Goal: Task Accomplishment & Management: Manage account settings

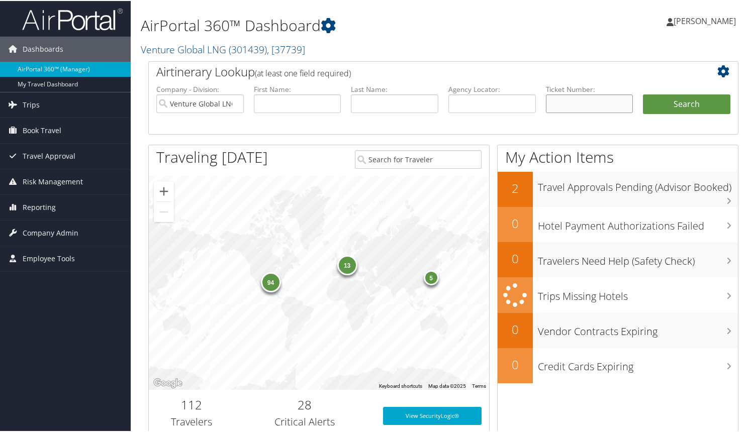
click at [556, 103] on input "text" at bounding box center [589, 102] width 87 height 19
click at [321, 127] on li "First Name:" at bounding box center [297, 106] width 97 height 47
click at [37, 205] on span "Reporting" at bounding box center [39, 206] width 33 height 25
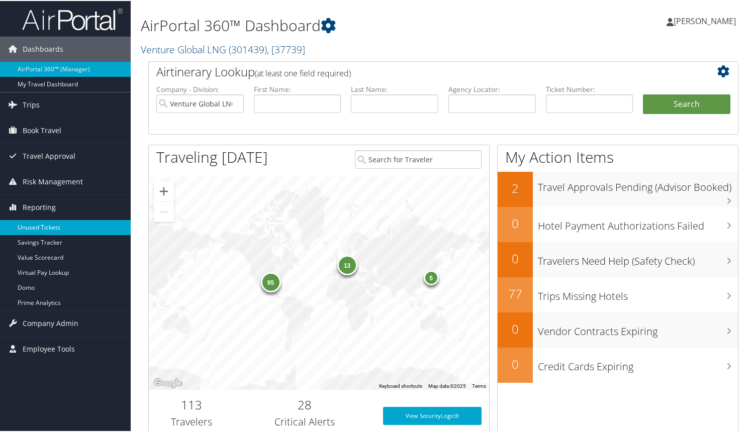
click at [40, 225] on link "Unused Tickets" at bounding box center [65, 226] width 131 height 15
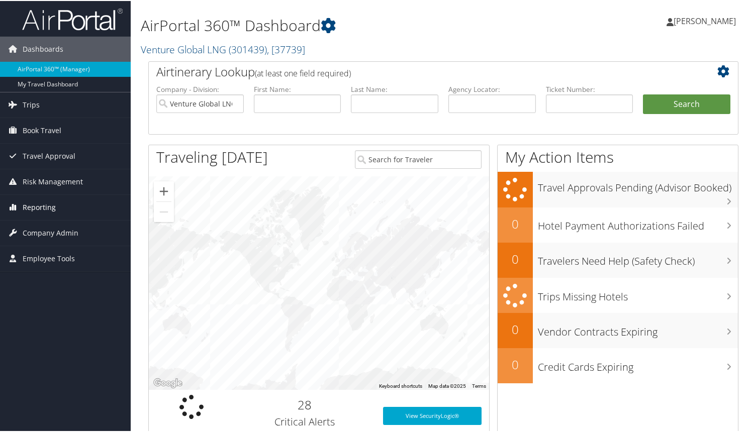
click at [35, 208] on span "Reporting" at bounding box center [39, 206] width 33 height 25
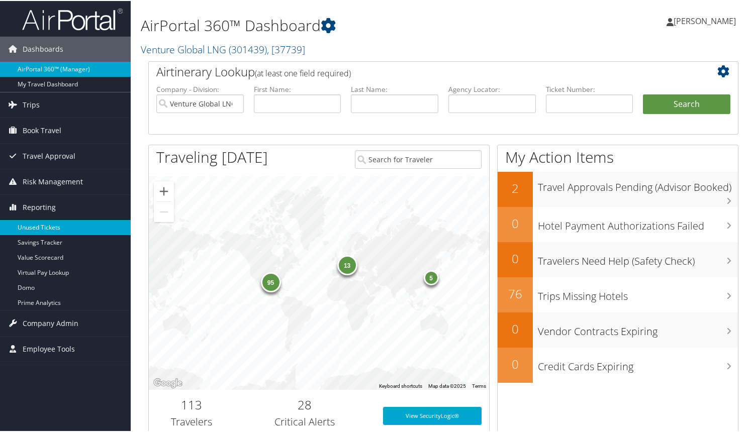
click at [38, 226] on link "Unused Tickets" at bounding box center [65, 226] width 131 height 15
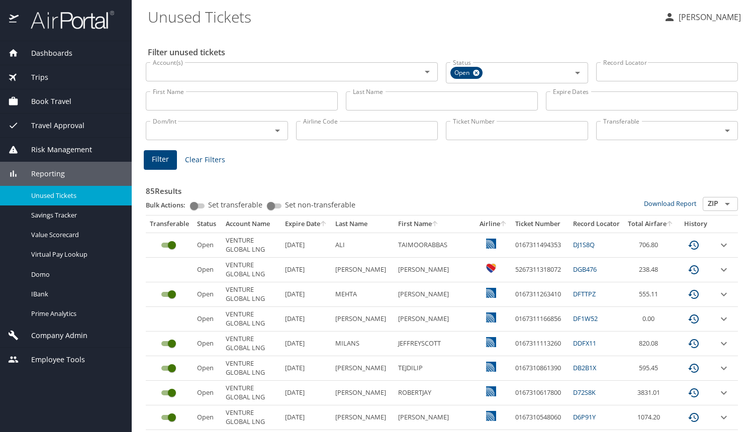
click at [425, 224] on th "First Name" at bounding box center [434, 224] width 81 height 17
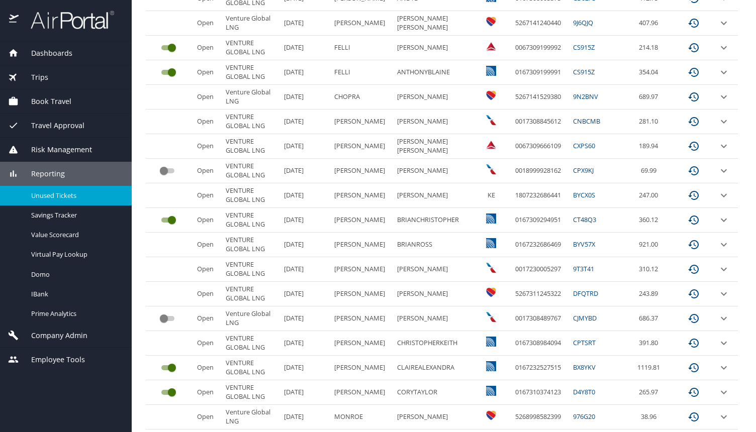
scroll to position [447, 0]
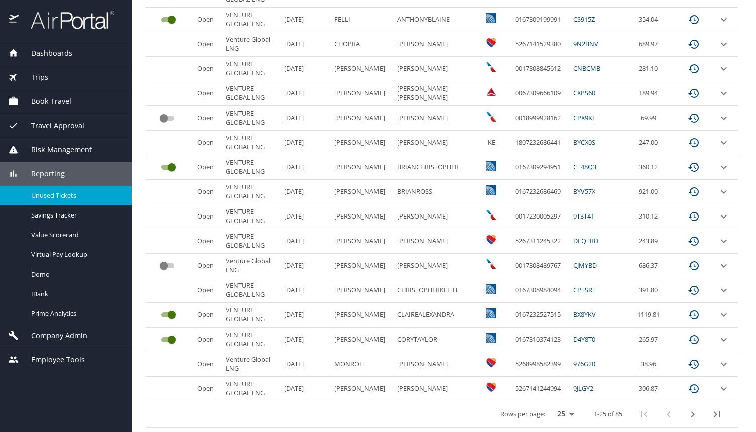
click at [692, 414] on icon "next page" at bounding box center [693, 415] width 4 height 6
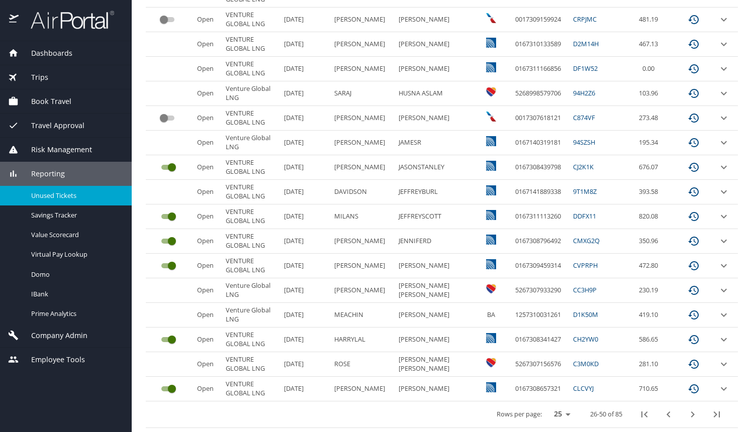
click at [698, 415] on button "next page" at bounding box center [692, 415] width 24 height 24
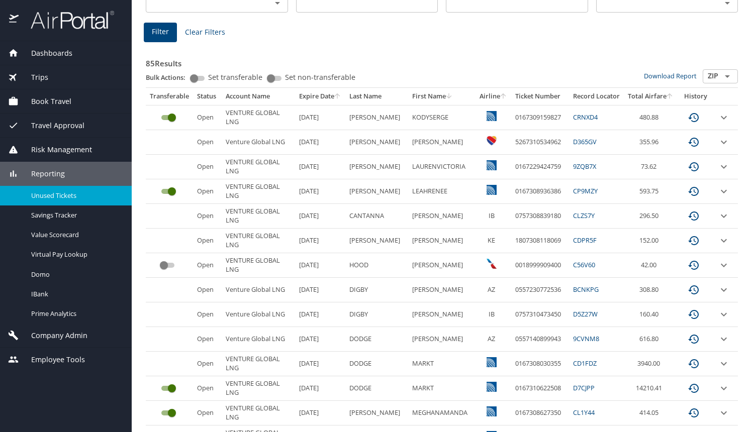
scroll to position [125, 0]
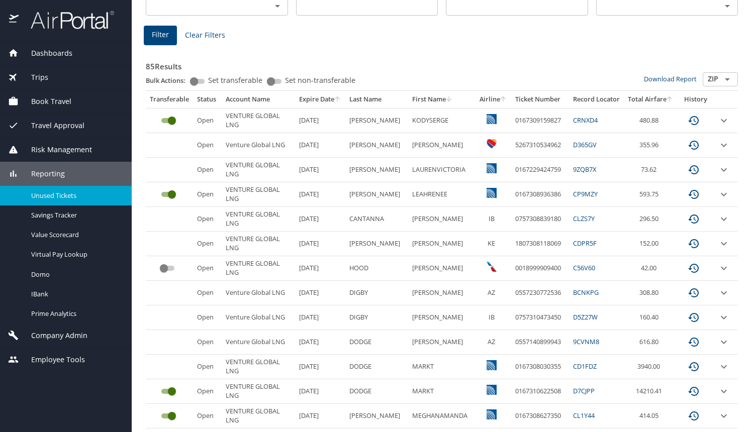
click at [486, 99] on th "Airline" at bounding box center [493, 99] width 36 height 17
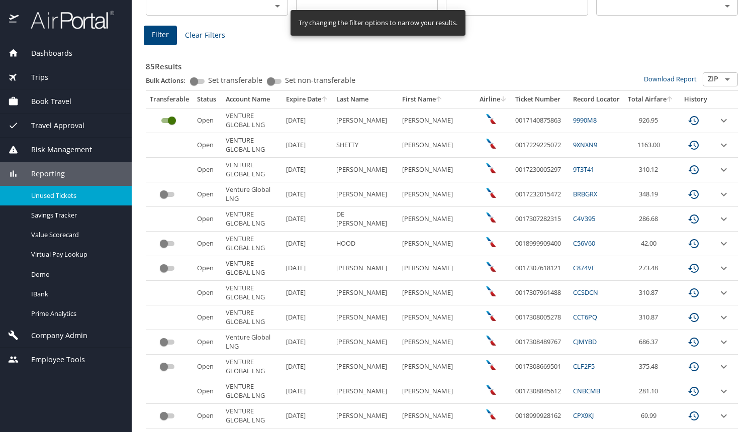
click at [175, 123] on input "custom pagination table" at bounding box center [172, 121] width 36 height 12
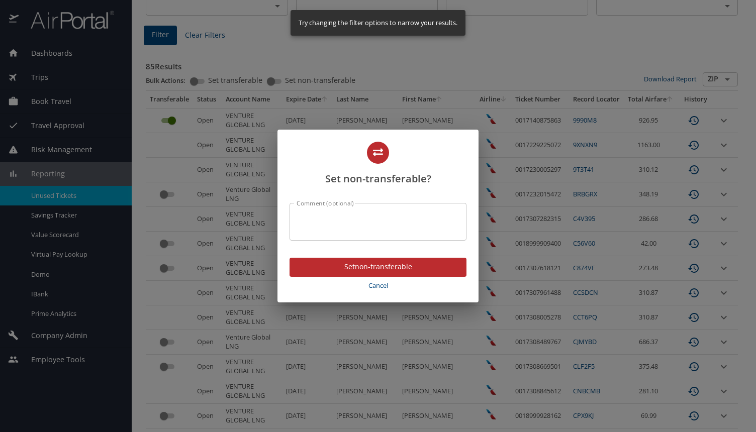
click at [352, 228] on textarea "Comment (optional)" at bounding box center [377, 221] width 163 height 19
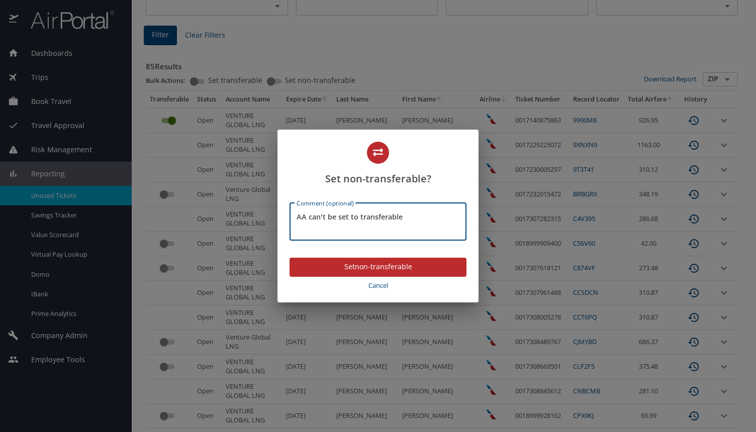
type textarea "AA can't be set to transferable"
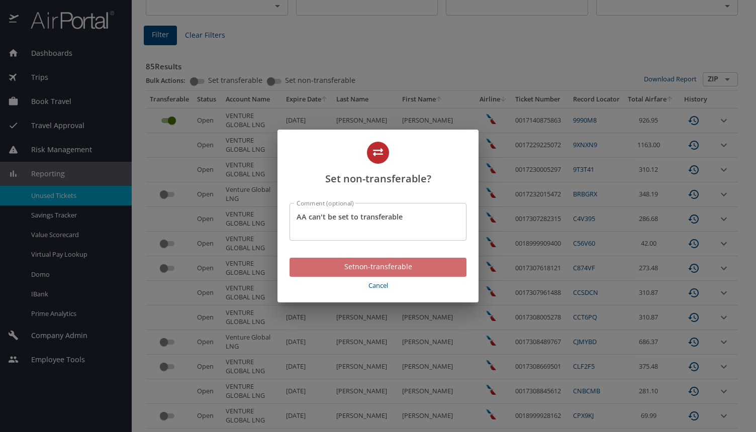
click at [406, 268] on span "Set non-transferable" at bounding box center [377, 267] width 161 height 13
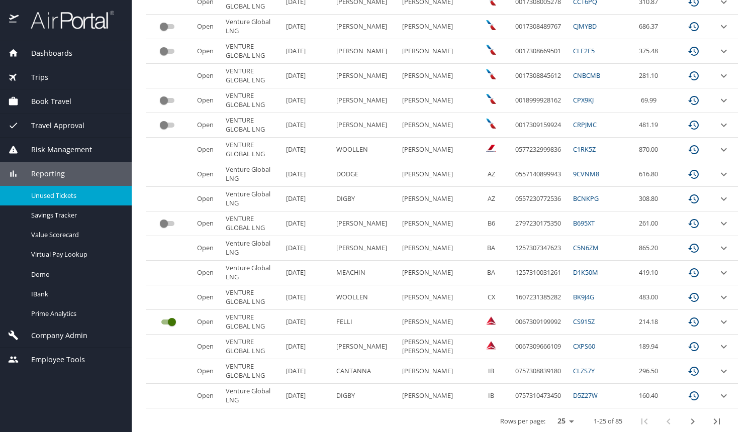
scroll to position [447, 0]
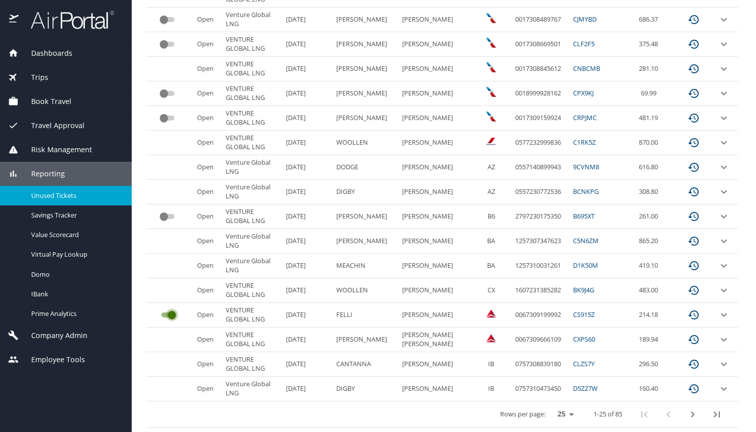
click at [167, 313] on input "custom pagination table" at bounding box center [172, 315] width 36 height 12
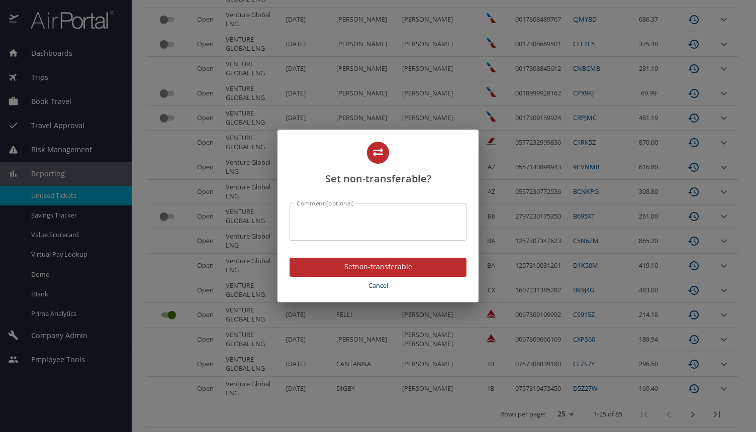
click at [350, 216] on textarea "Comment (optional)" at bounding box center [377, 221] width 163 height 19
type textarea "Delta can't be set to transferable"
click at [372, 264] on span "Set non-transferable" at bounding box center [377, 267] width 161 height 13
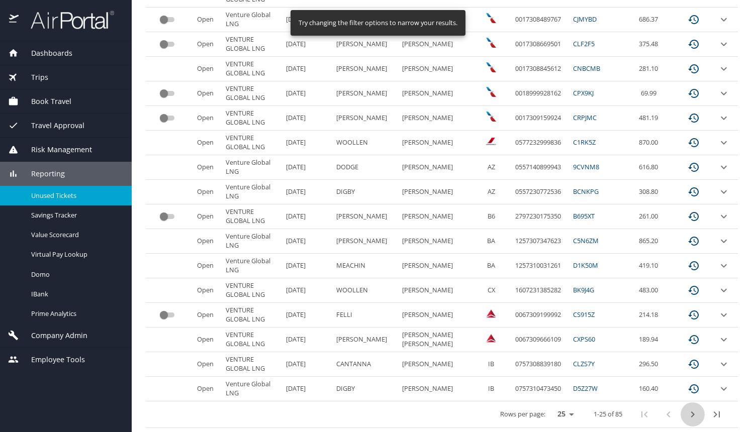
click at [692, 412] on icon "next page" at bounding box center [692, 415] width 12 height 12
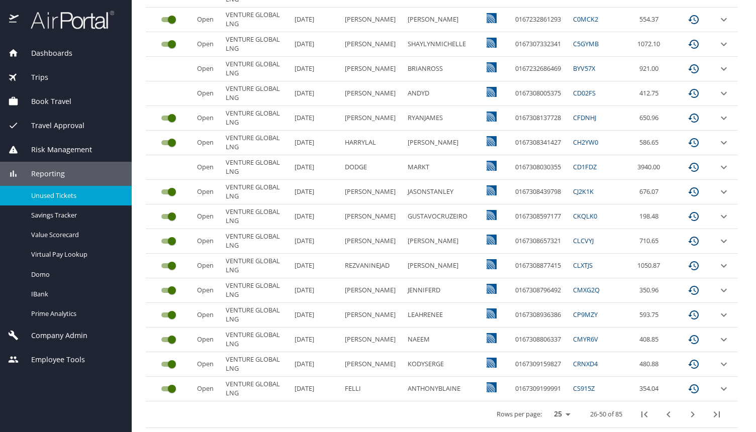
click at [690, 414] on icon "next page" at bounding box center [692, 415] width 12 height 12
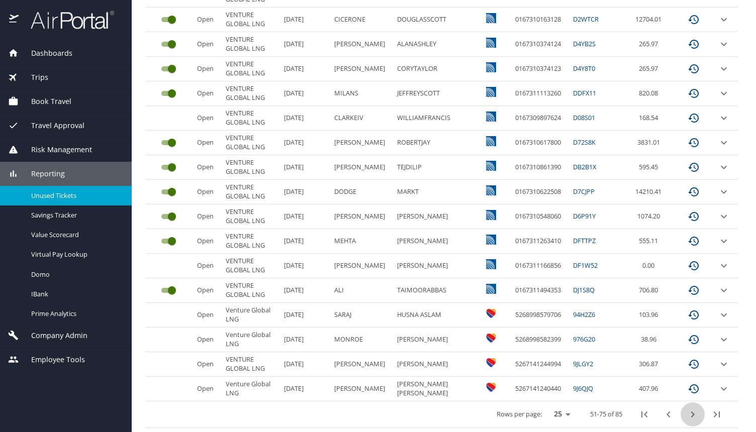
click at [691, 410] on icon "next page" at bounding box center [692, 415] width 12 height 12
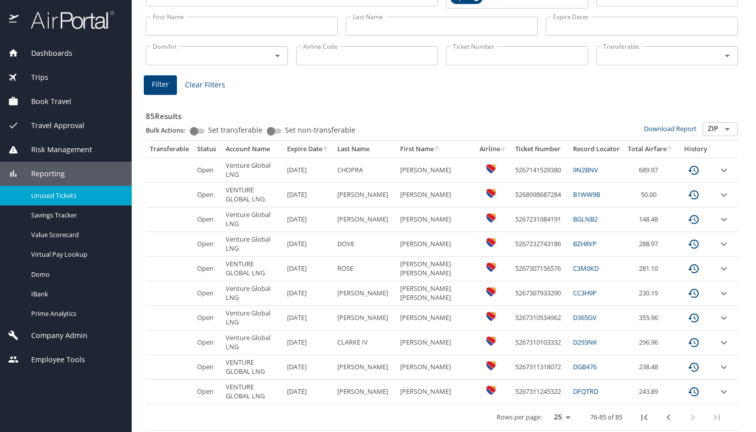
click at [331, 83] on div "Filter Clear Filters" at bounding box center [442, 85] width 596 height 20
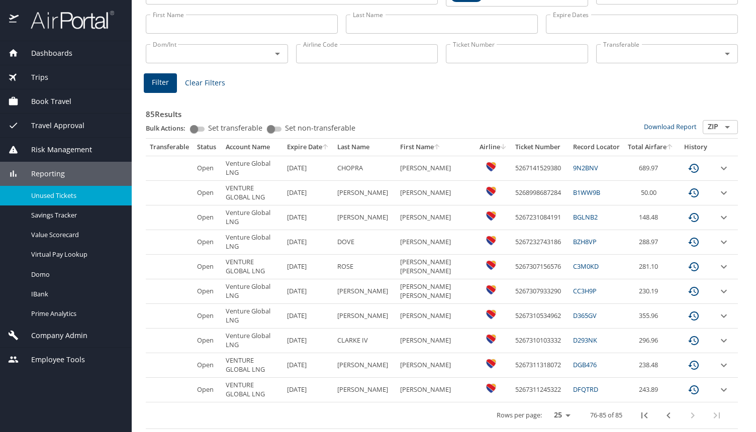
scroll to position [0, 0]
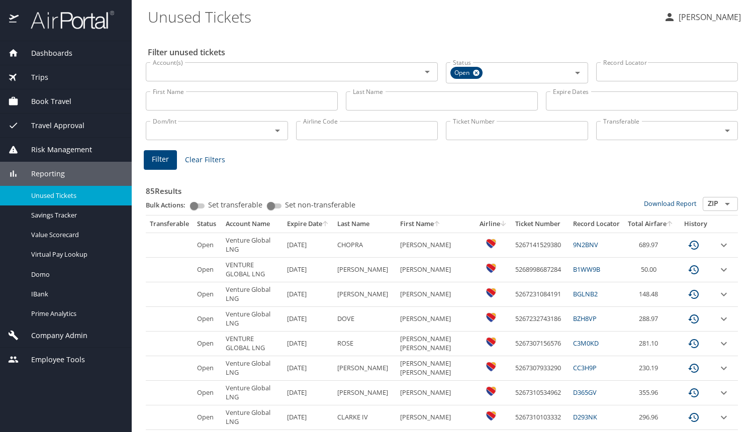
click at [204, 106] on input "First Name" at bounding box center [242, 100] width 192 height 19
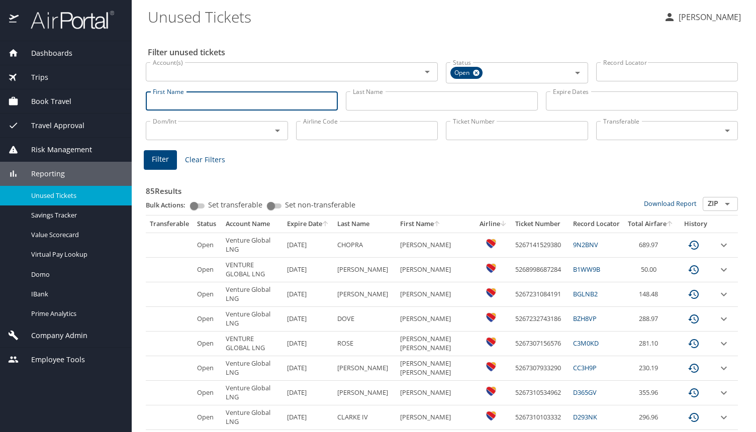
click at [408, 105] on input "Last Name" at bounding box center [442, 100] width 192 height 19
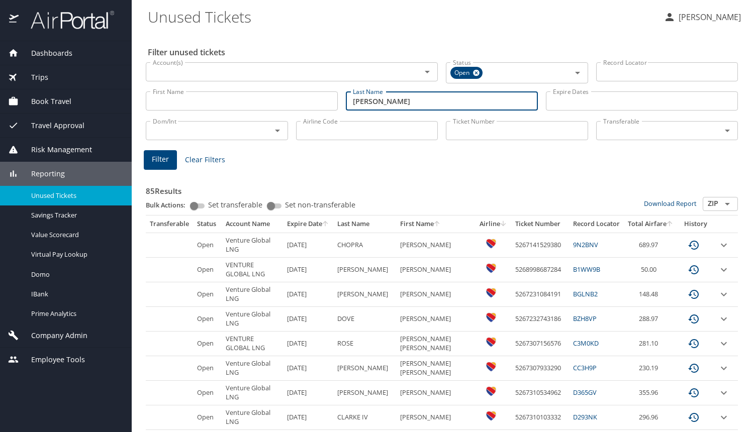
type input "horton"
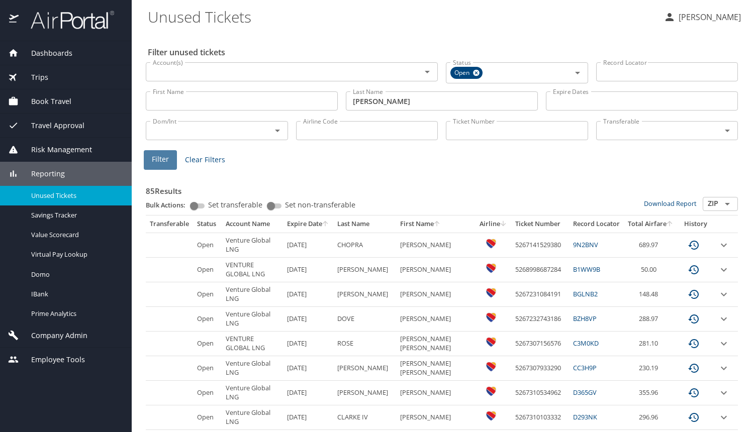
click at [169, 159] on button "Filter" at bounding box center [160, 160] width 33 height 20
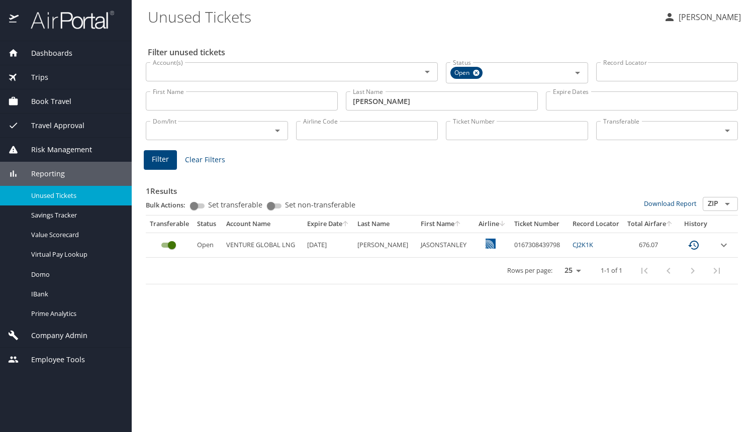
click at [577, 246] on link "CJ2K1K" at bounding box center [582, 244] width 21 height 9
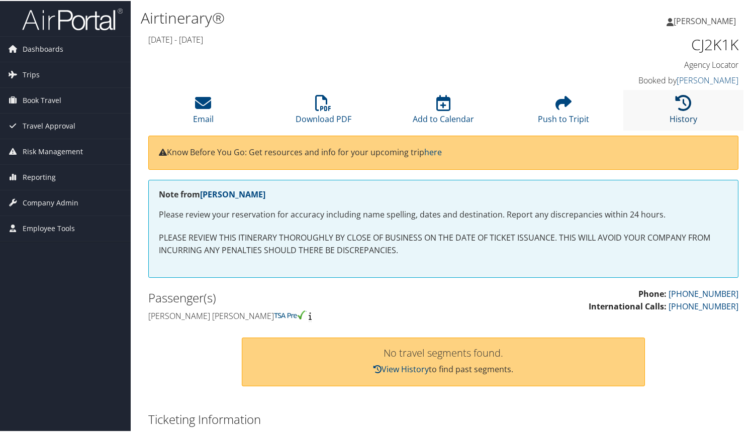
click at [684, 99] on icon at bounding box center [683, 102] width 16 height 16
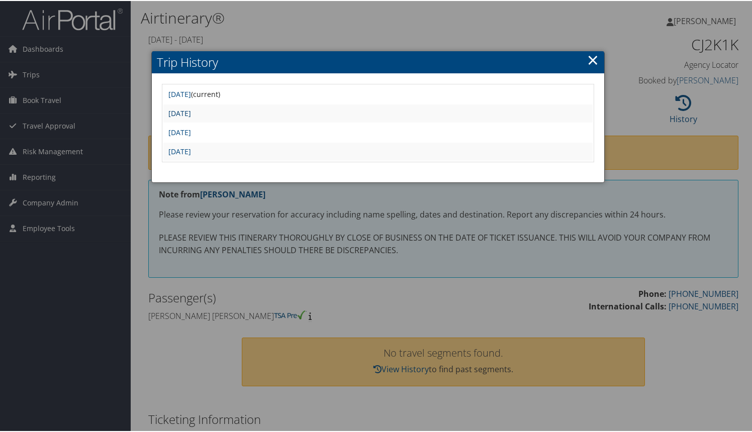
click at [191, 113] on link "[DATE]" at bounding box center [179, 113] width 23 height 10
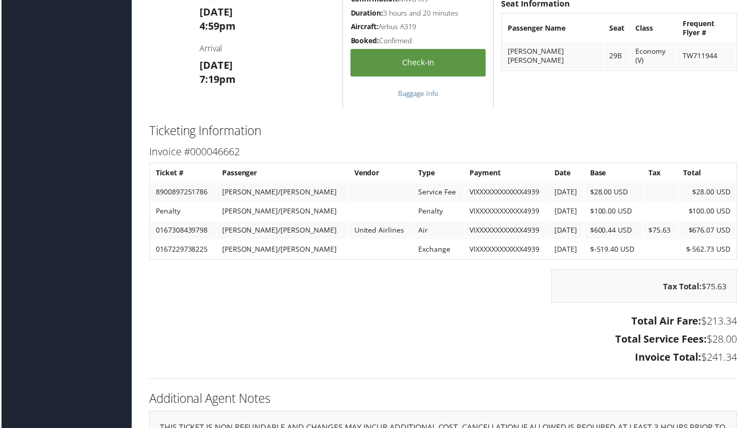
scroll to position [769, 0]
